Goal: Check status: Check status

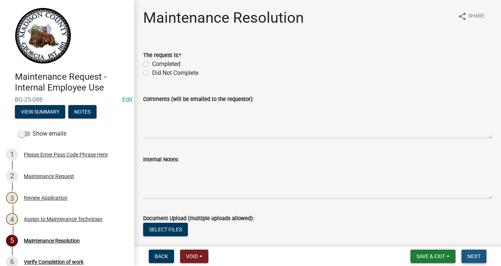
click at [470, 256] on span "Next" at bounding box center [473, 256] width 13 height 6
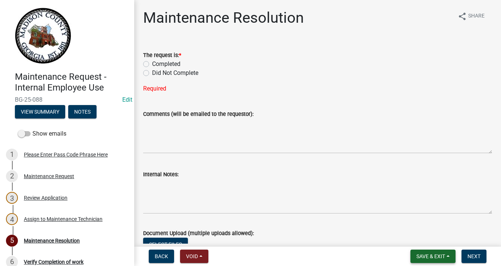
click at [436, 258] on span "Save & Exit" at bounding box center [430, 256] width 29 height 6
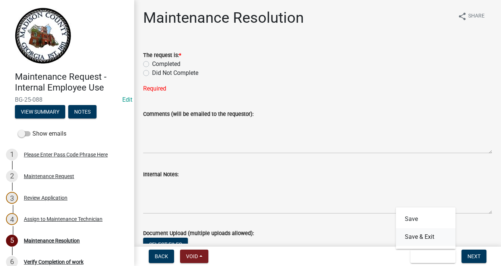
click at [422, 236] on button "Save & Exit" at bounding box center [426, 237] width 60 height 18
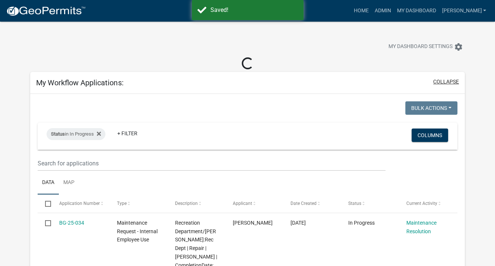
click at [441, 80] on button "collapse" at bounding box center [447, 82] width 26 height 8
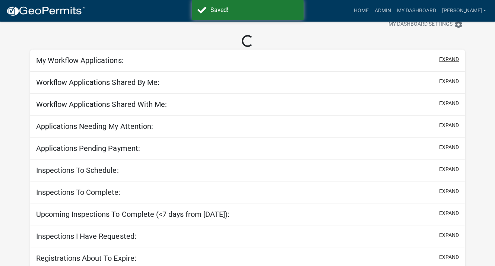
scroll to position [47, 0]
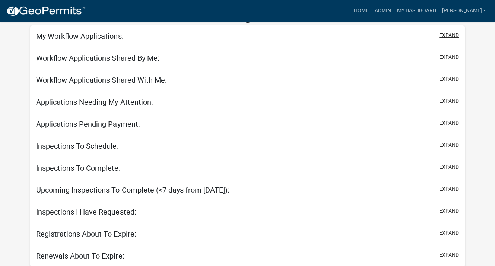
select select "3: 100"
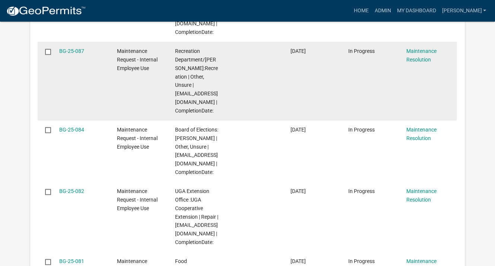
scroll to position [820, 0]
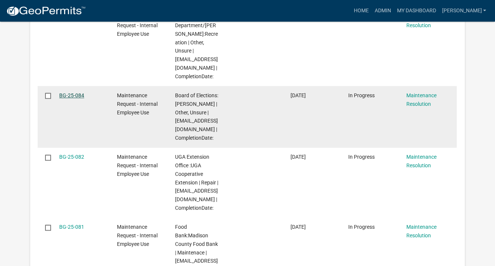
click at [78, 92] on link "BG-25-084" at bounding box center [71, 95] width 25 height 6
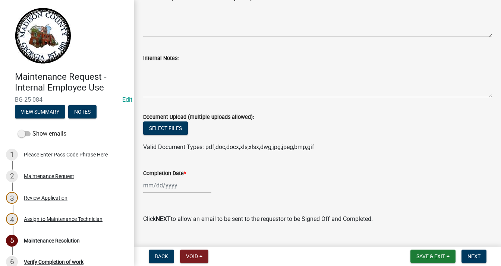
scroll to position [116, 0]
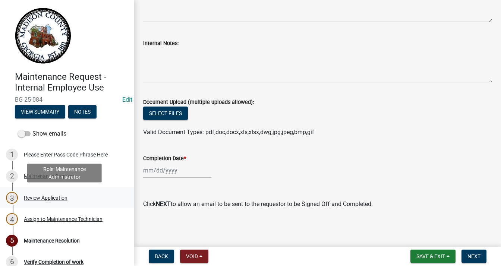
click at [56, 197] on div "Review Application" at bounding box center [46, 197] width 44 height 5
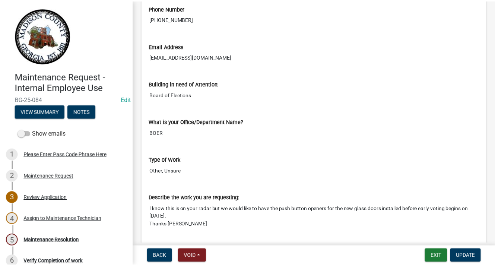
scroll to position [261, 0]
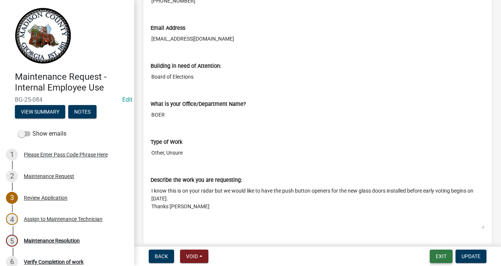
click at [441, 256] on button "Exit" at bounding box center [441, 256] width 23 height 13
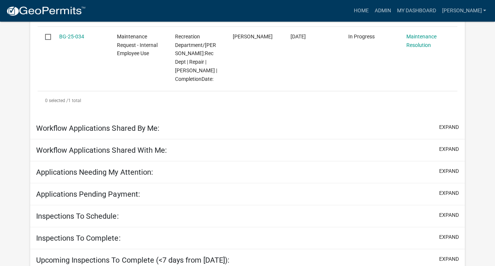
select select "3: 100"
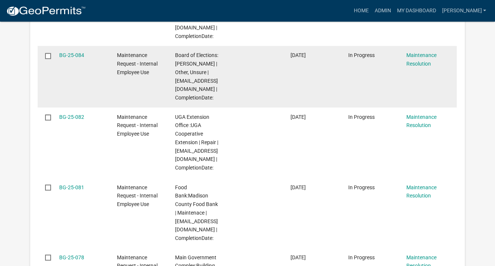
scroll to position [1081, 0]
